Goal: Transaction & Acquisition: Purchase product/service

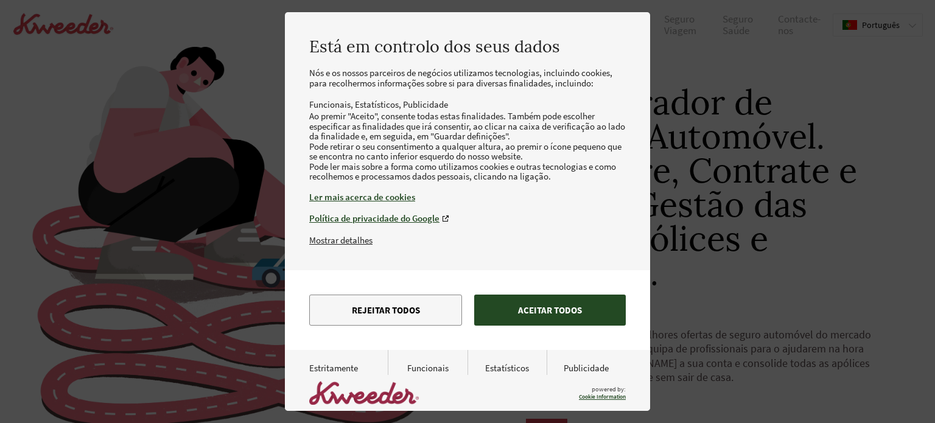
drag, startPoint x: 0, startPoint y: 0, endPoint x: 555, endPoint y: 346, distance: 654.5
click at [555, 326] on button "Aceitar todos" at bounding box center [550, 310] width 152 height 31
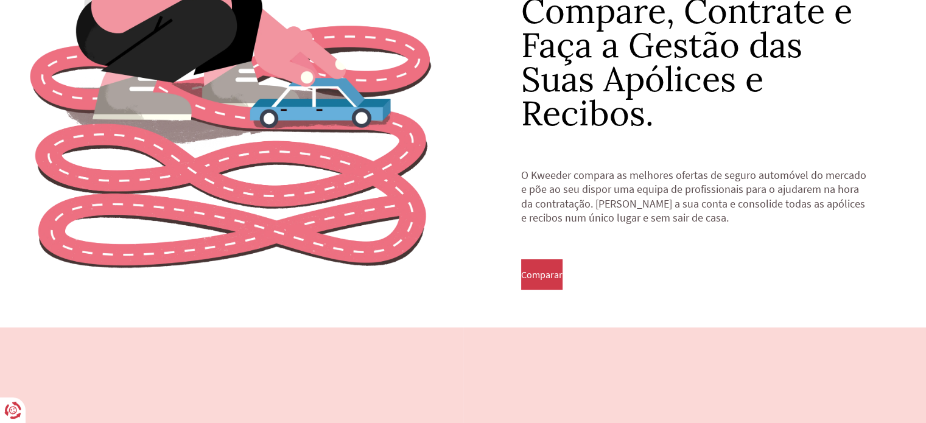
scroll to position [183, 0]
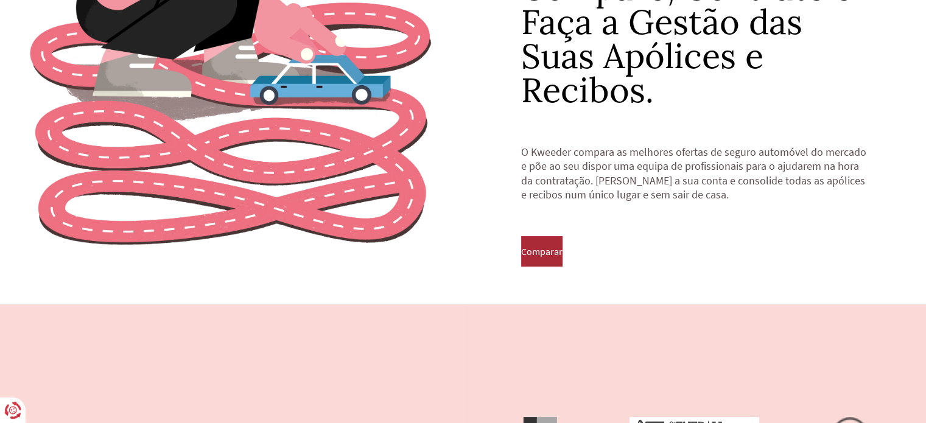
click at [558, 250] on span "Comparar" at bounding box center [541, 251] width 41 height 11
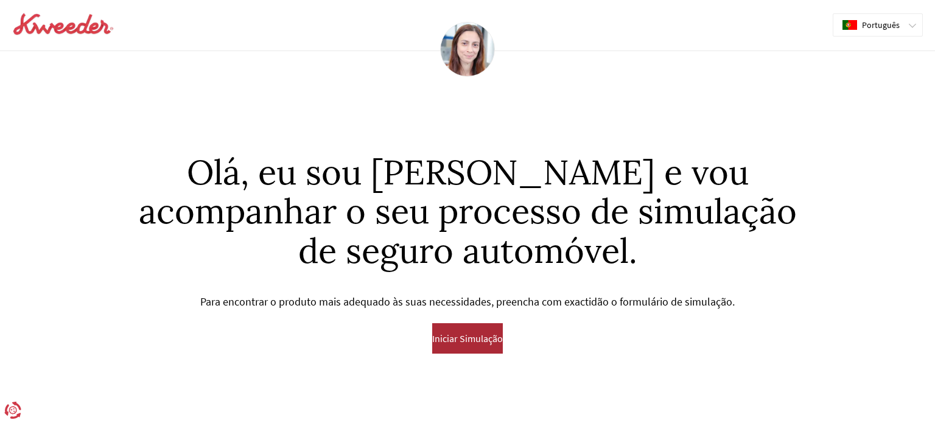
click at [466, 343] on span "Iniciar Simulação" at bounding box center [467, 338] width 71 height 11
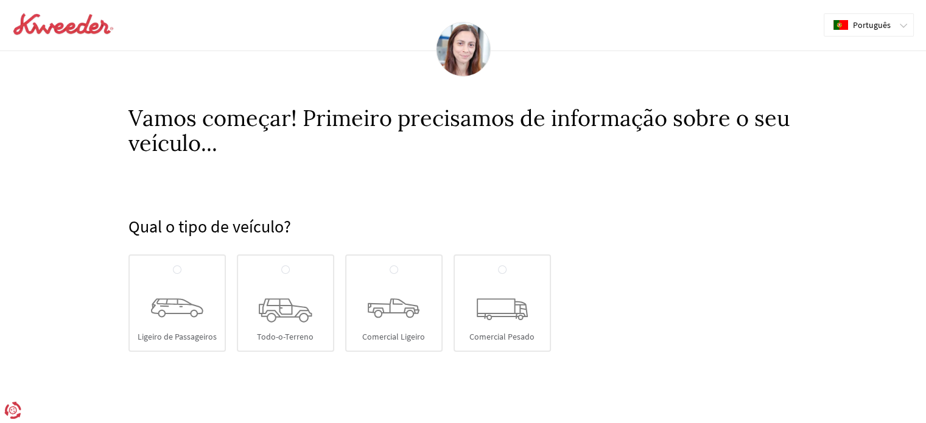
click at [172, 311] on icon at bounding box center [177, 308] width 52 height 19
radio input "true"
click at [173, 275] on input "Ligeiro de Passageiros" at bounding box center [177, 270] width 9 height 10
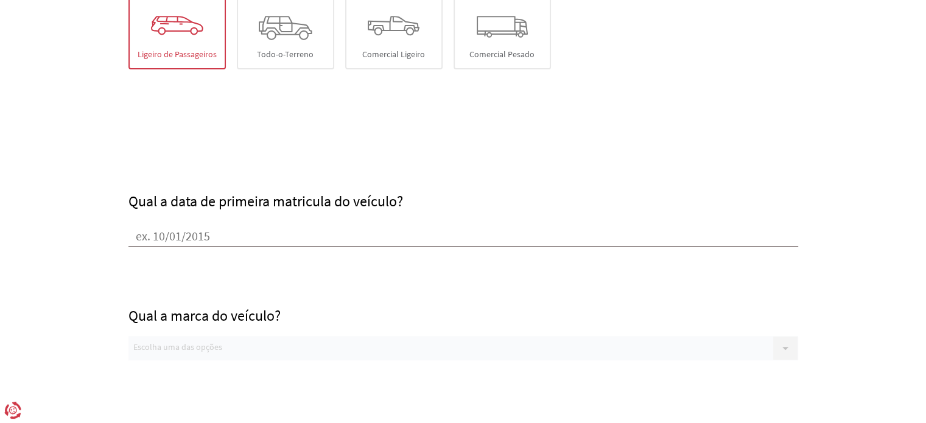
scroll to position [302, 0]
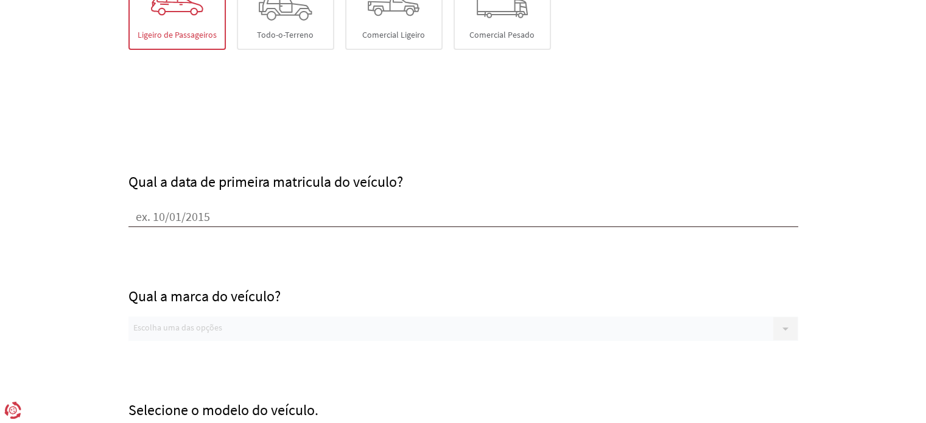
click at [135, 214] on input "Qual a data de primeira matricula do veículo?" at bounding box center [463, 218] width 670 height 18
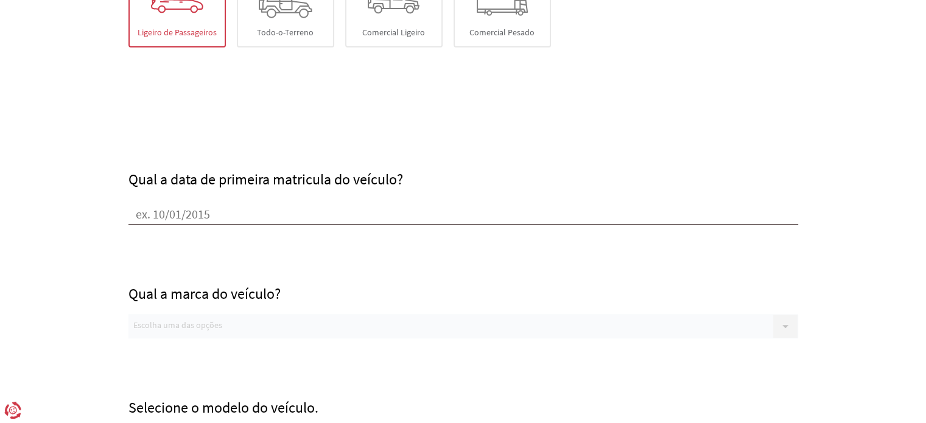
scroll to position [363, 0]
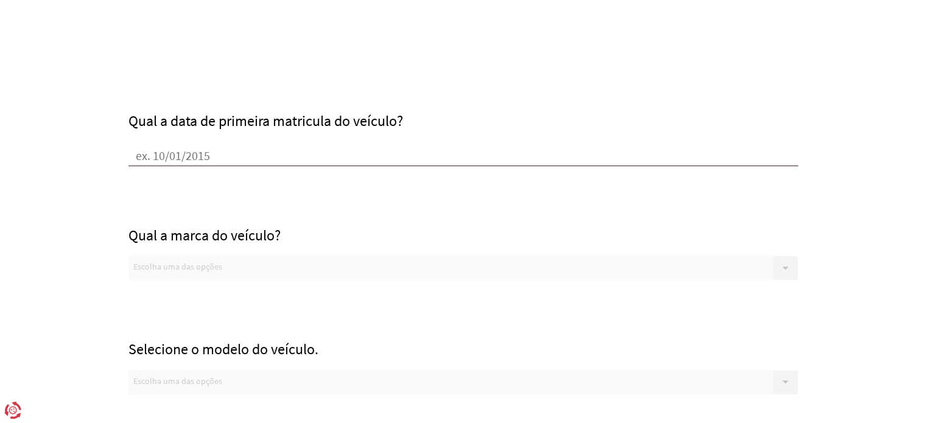
click at [146, 154] on input "Qual a data de primeira matricula do veículo?" at bounding box center [463, 157] width 670 height 18
click at [155, 153] on input "Qual a data de primeira matricula do veículo?" at bounding box center [463, 157] width 670 height 18
click at [161, 155] on input "Qual a data de primeira matricula do veículo?" at bounding box center [463, 157] width 670 height 18
drag, startPoint x: 230, startPoint y: 155, endPoint x: 119, endPoint y: 158, distance: 110.8
click at [119, 158] on div "Qual o tipo de veículo? [GEOGRAPHIC_DATA] Todo-o-Terreno Comercial Ligeiro Come…" at bounding box center [463, 208] width 694 height 830
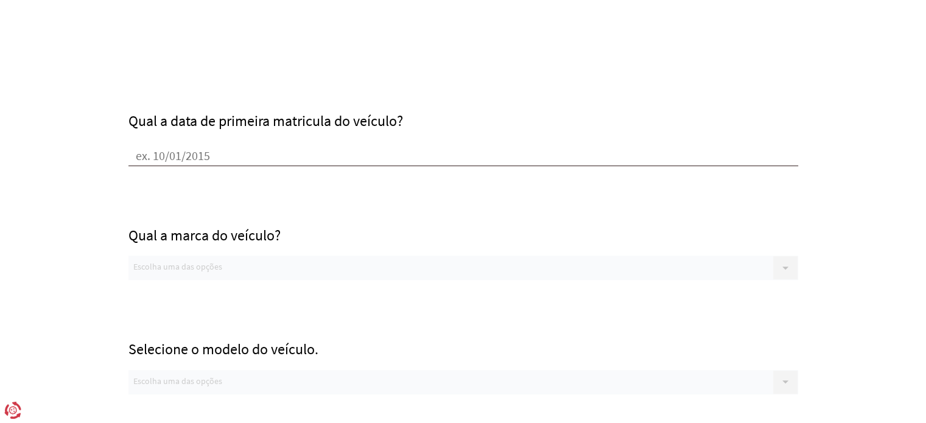
click at [151, 151] on input "Qual a data de primeira matricula do veículo?" at bounding box center [463, 157] width 670 height 18
type input "[DATE]"
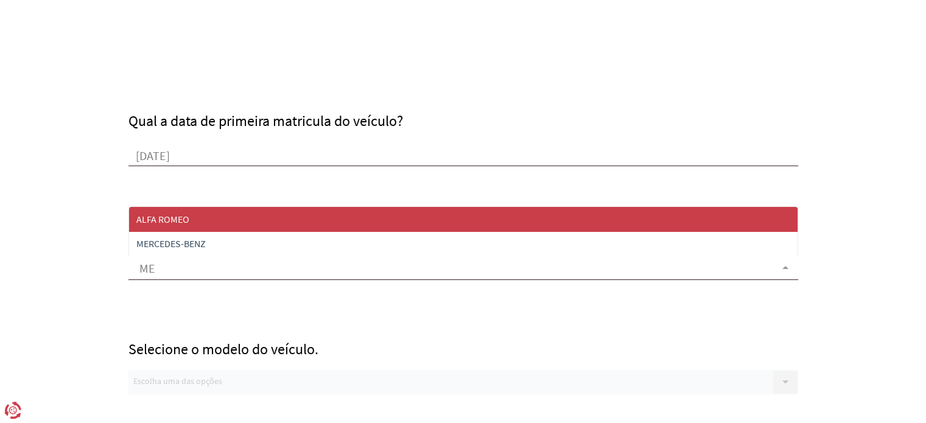
type input "MER"
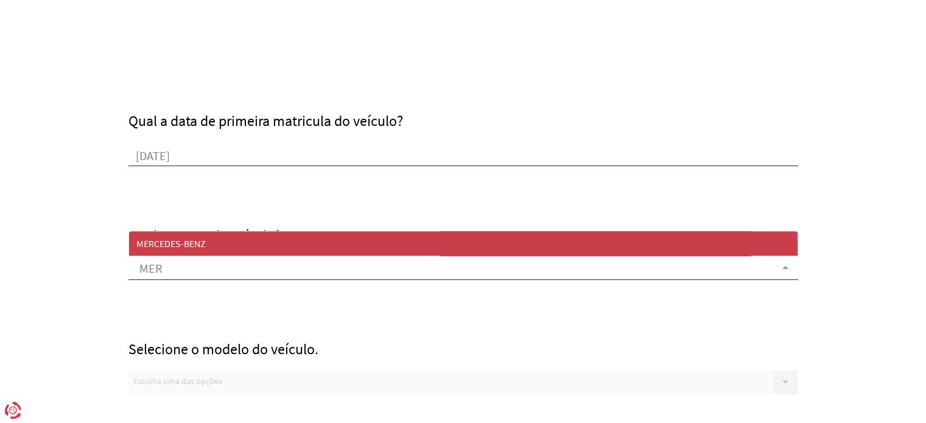
click at [185, 244] on span "MERCEDES-BENZ" at bounding box center [170, 243] width 69 height 12
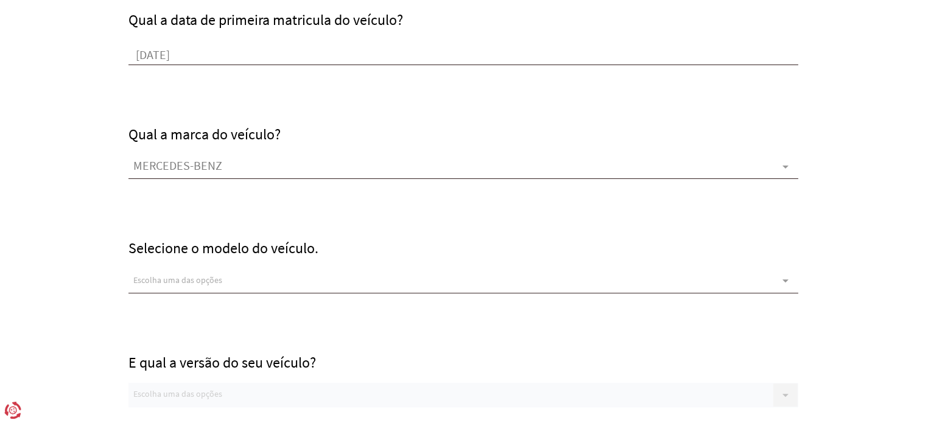
scroll to position [485, 0]
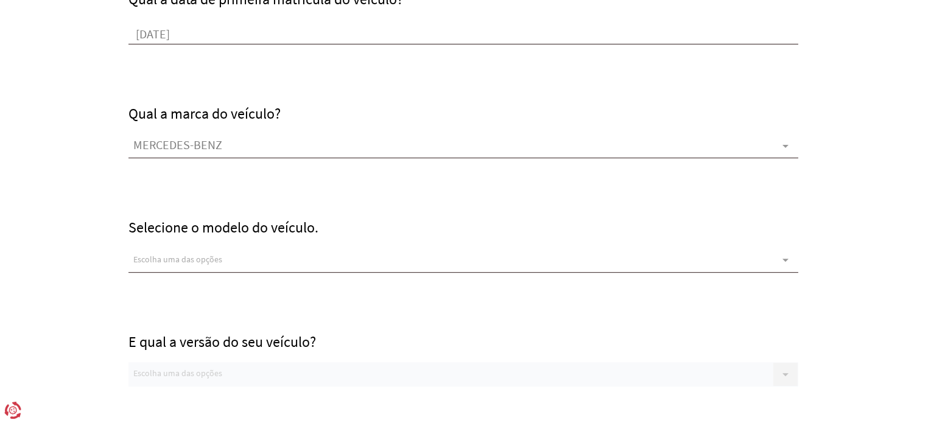
click at [146, 265] on div "Escolha uma das opções" at bounding box center [463, 260] width 670 height 24
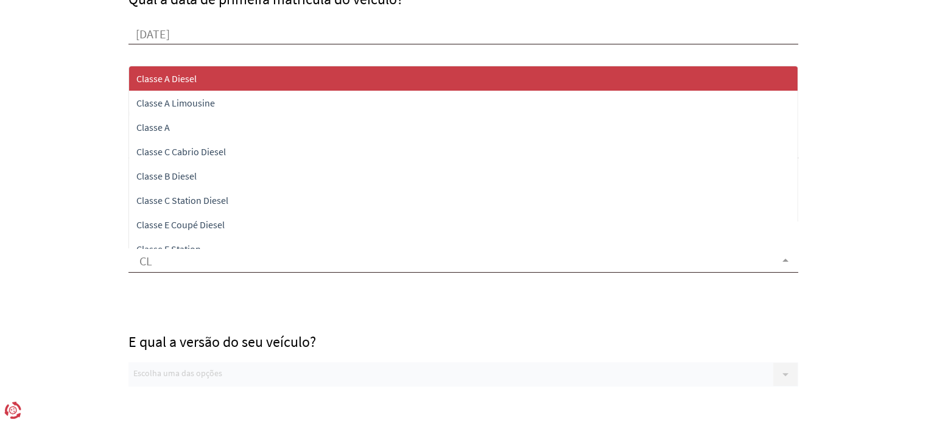
type input "CLA"
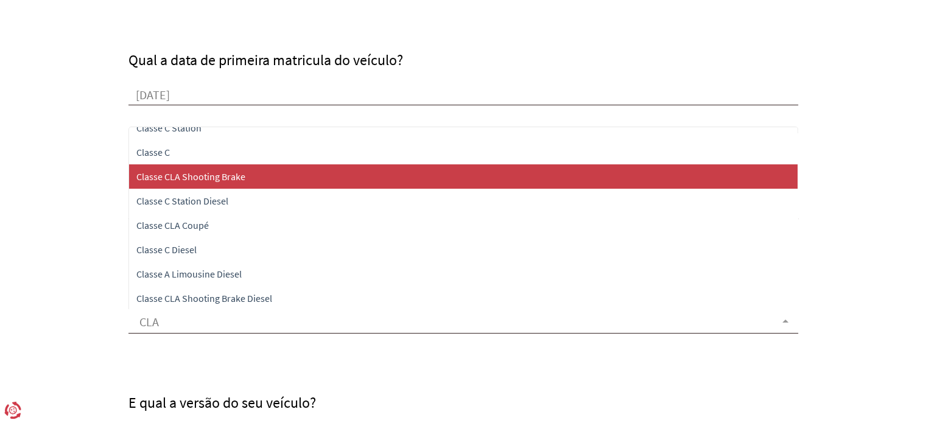
scroll to position [304, 0]
click at [168, 175] on span "Classe CLA Shooting Brake" at bounding box center [190, 176] width 109 height 12
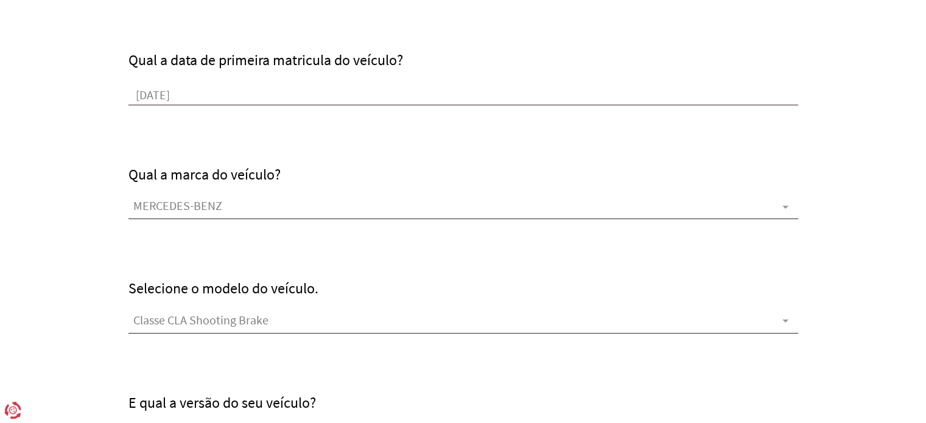
click at [158, 248] on div "Selecione o modelo do veículo. Classe CLA Shooting Brake Classe A Diesel Classe…" at bounding box center [463, 276] width 670 height 114
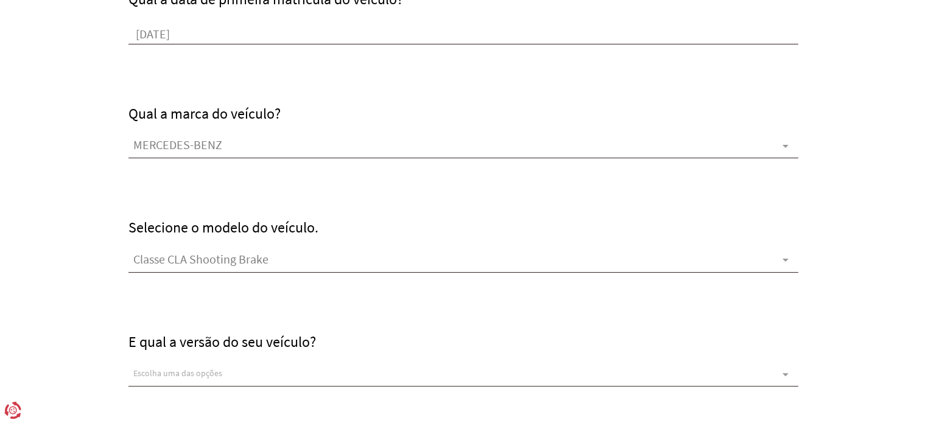
scroll to position [546, 0]
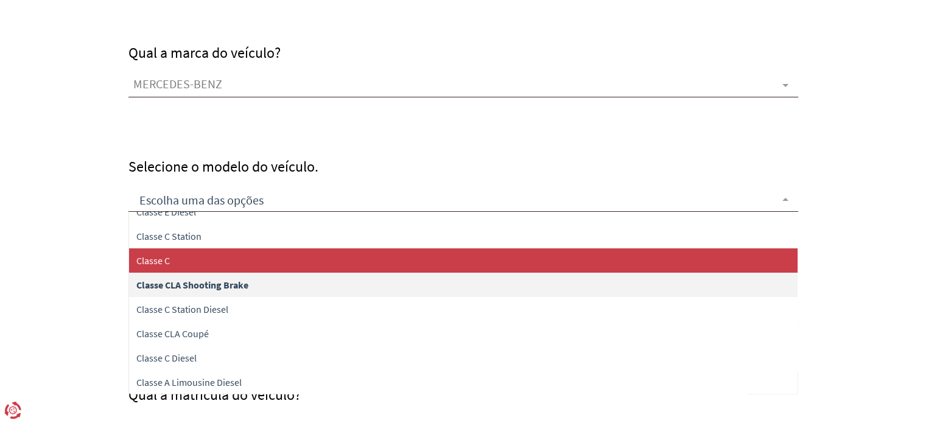
click at [91, 262] on form "Qual o tipo de veículo? [GEOGRAPHIC_DATA] Todo-o-Terreno Comercial Ligeiro Come…" at bounding box center [463, 110] width 926 height 1000
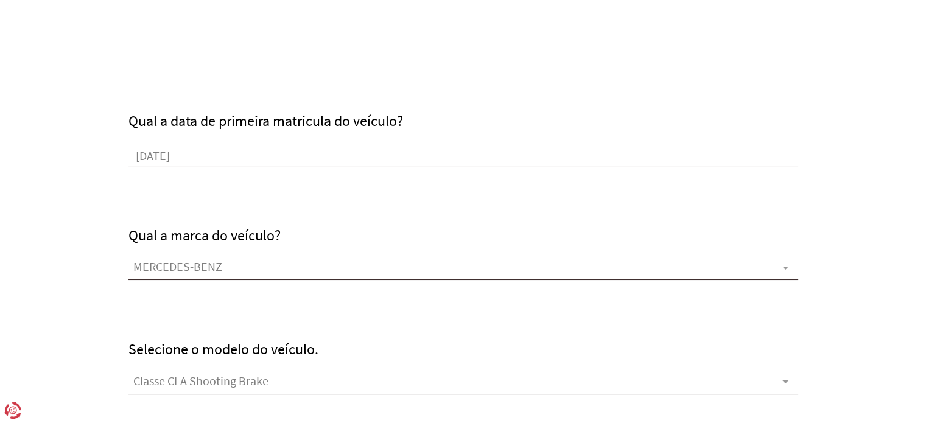
scroll to position [733, 0]
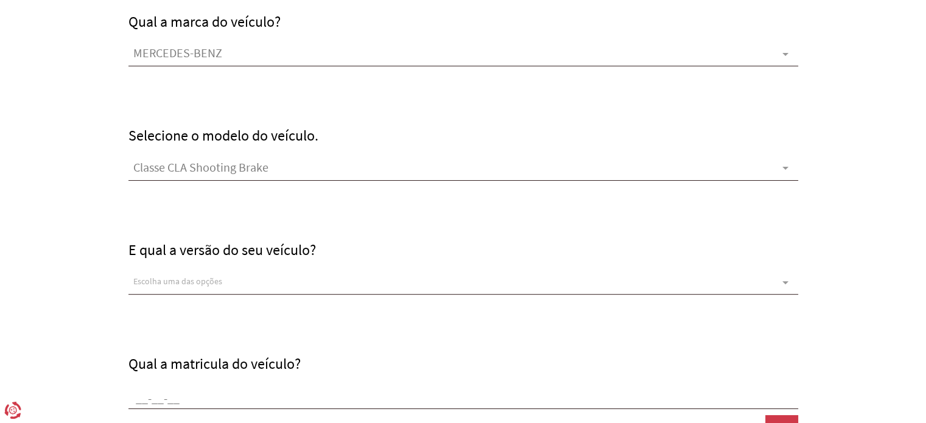
scroll to position [550, 0]
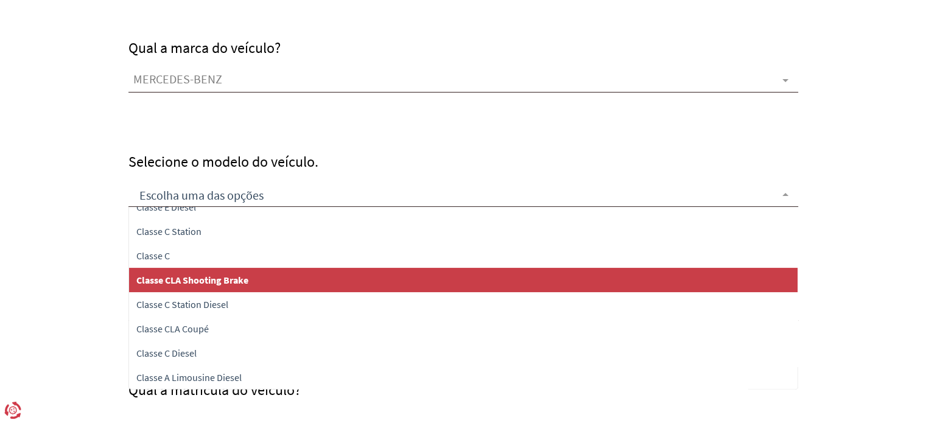
click at [39, 245] on form "Qual o tipo de veículo? [GEOGRAPHIC_DATA] Todo-o-Terreno Comercial Ligeiro Come…" at bounding box center [463, 105] width 926 height 1000
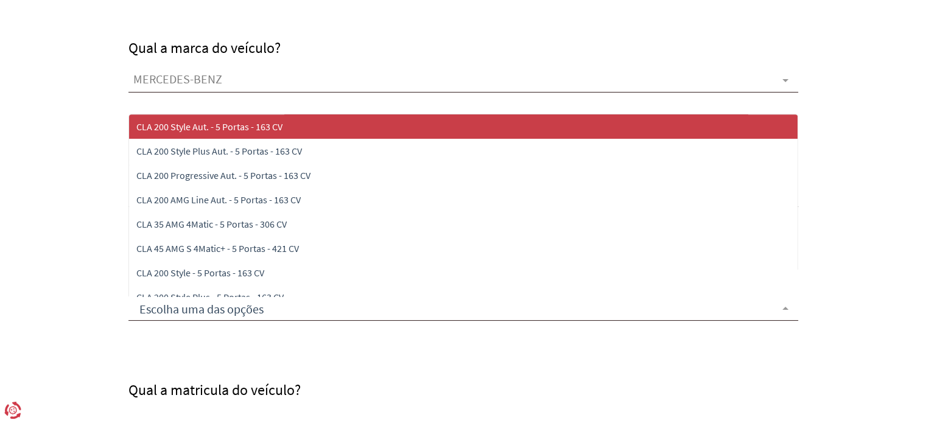
click at [73, 123] on form "Qual o tipo de veículo? [GEOGRAPHIC_DATA] Todo-o-Terreno Comercial Ligeiro Come…" at bounding box center [463, 105] width 926 height 1000
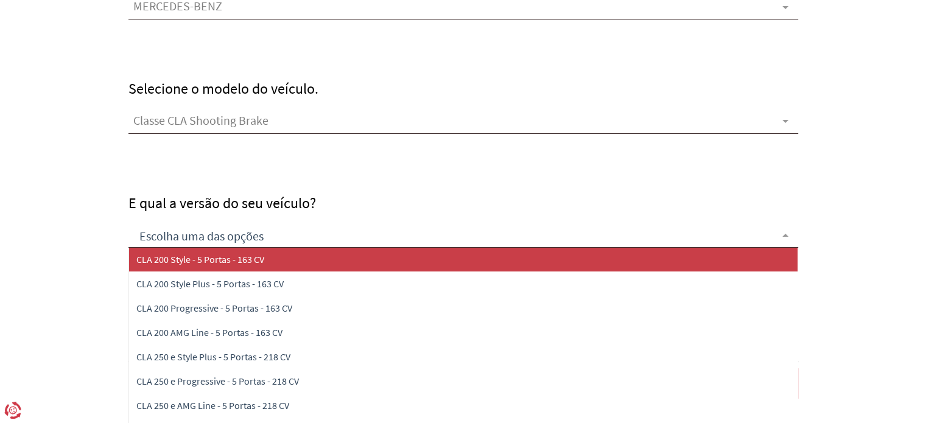
scroll to position [158, 0]
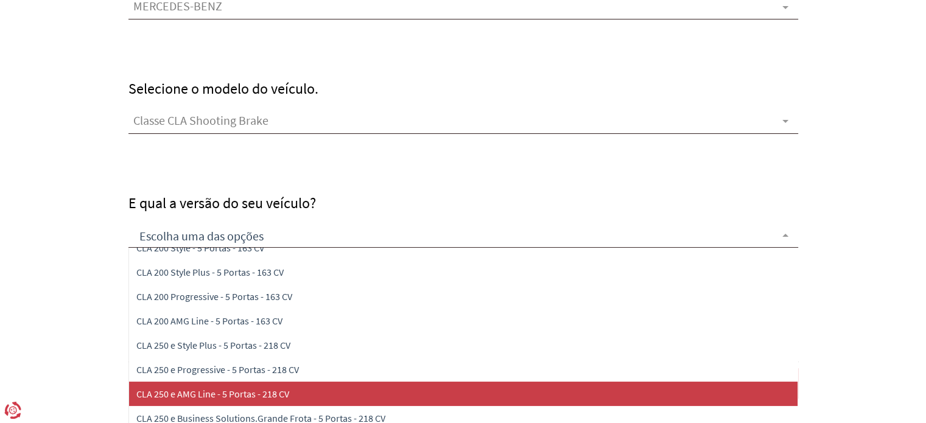
click at [228, 390] on span "CLA 250 e AMG Line - 5 Portas - 218 CV" at bounding box center [212, 394] width 153 height 12
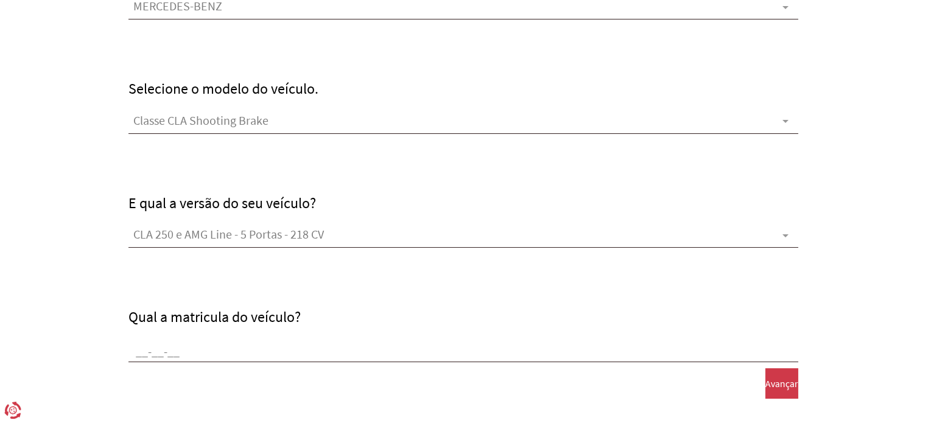
click at [132, 353] on input "Qual a matricula do veículo?" at bounding box center [463, 353] width 670 height 18
type input "as-40-fc"
click at [767, 385] on span "Avançar" at bounding box center [781, 383] width 33 height 11
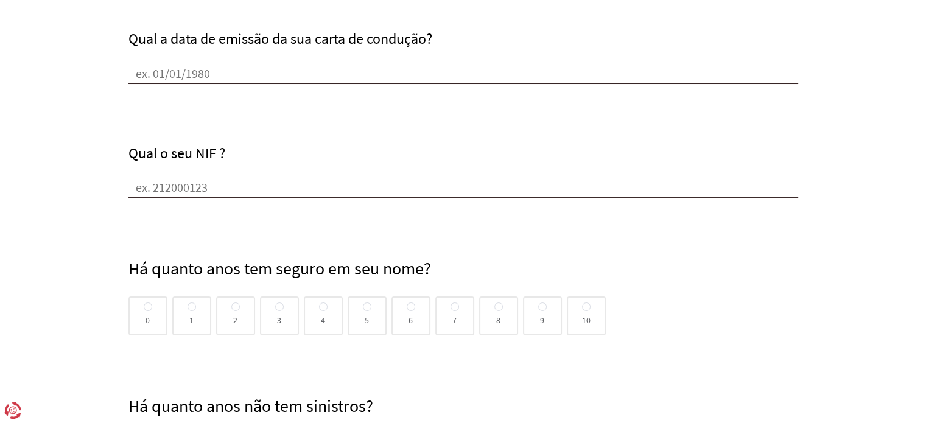
scroll to position [558, 0]
